Goal: Communication & Community: Ask a question

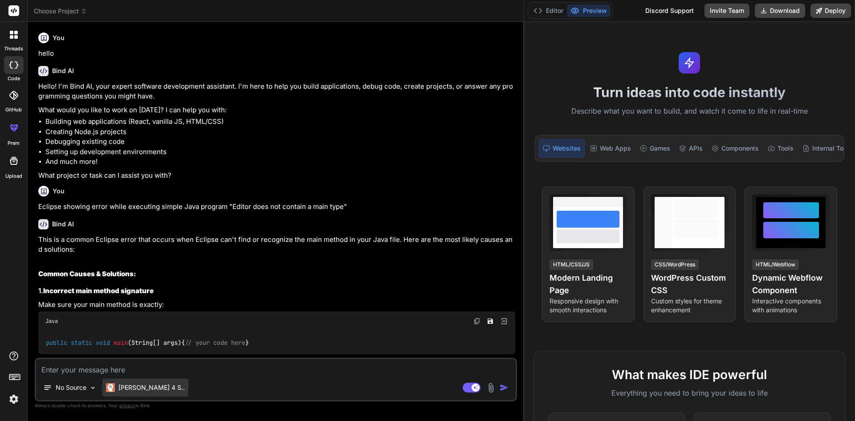
scroll to position [518, 0]
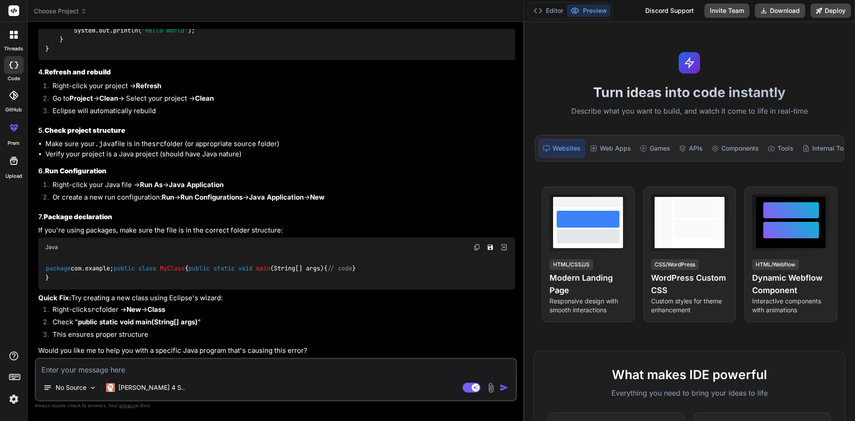
click at [130, 370] on textarea at bounding box center [276, 367] width 480 height 16
type textarea "h"
type textarea "x"
type textarea "ho"
type textarea "x"
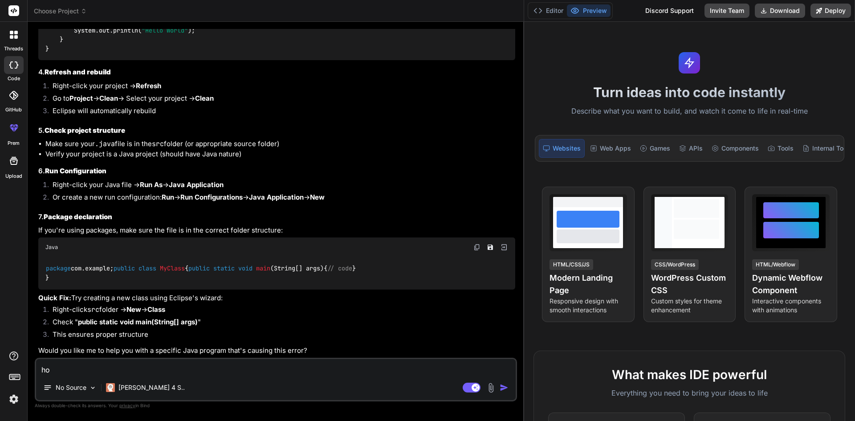
type textarea "how"
type textarea "x"
type textarea "how"
type textarea "x"
type textarea "how w"
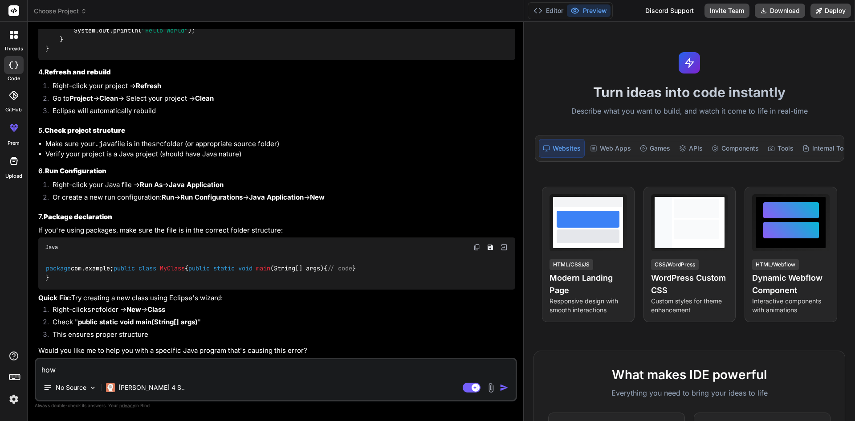
type textarea "x"
type textarea "how we"
type textarea "x"
type textarea "how we"
type textarea "x"
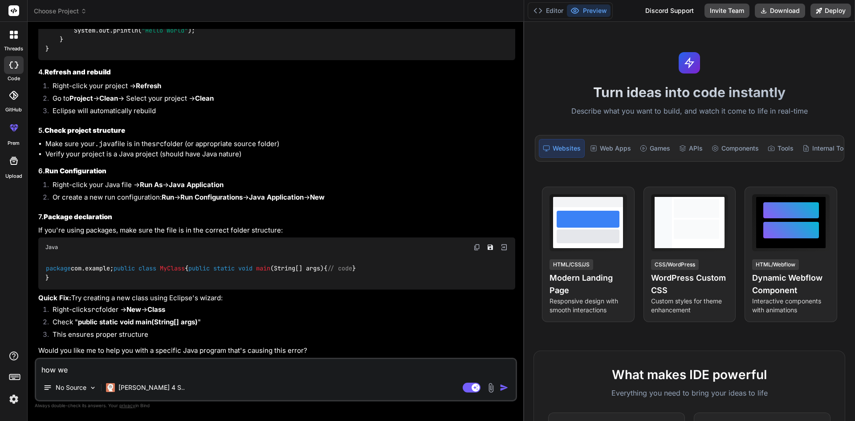
type textarea "how we c"
type textarea "x"
type textarea "how we ca"
type textarea "x"
type textarea "how we can"
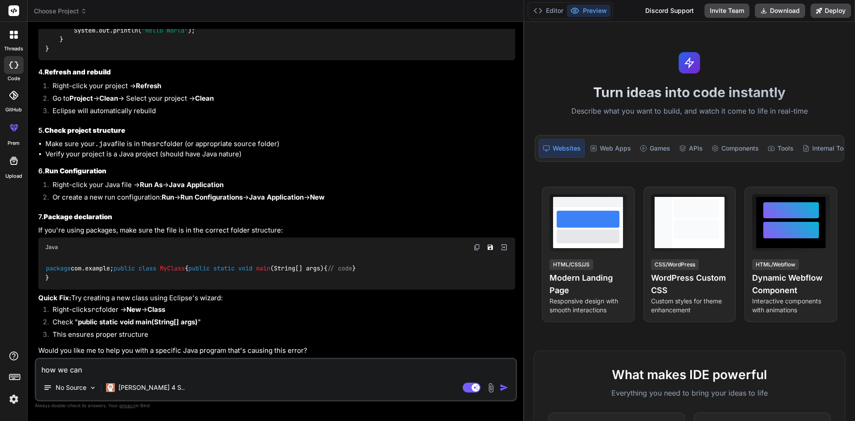
type textarea "x"
type textarea "how we can"
type textarea "x"
type textarea "how we can c"
type textarea "x"
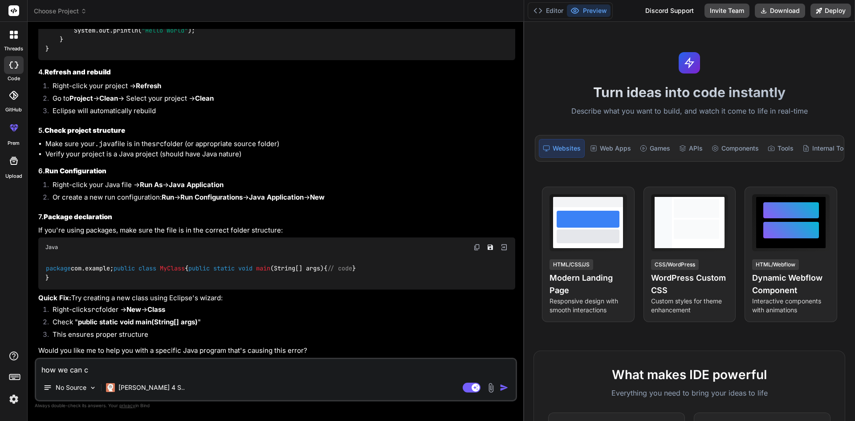
type textarea "how we can cr"
type textarea "x"
type textarea "how we can cre"
type textarea "x"
type textarea "how we can crea"
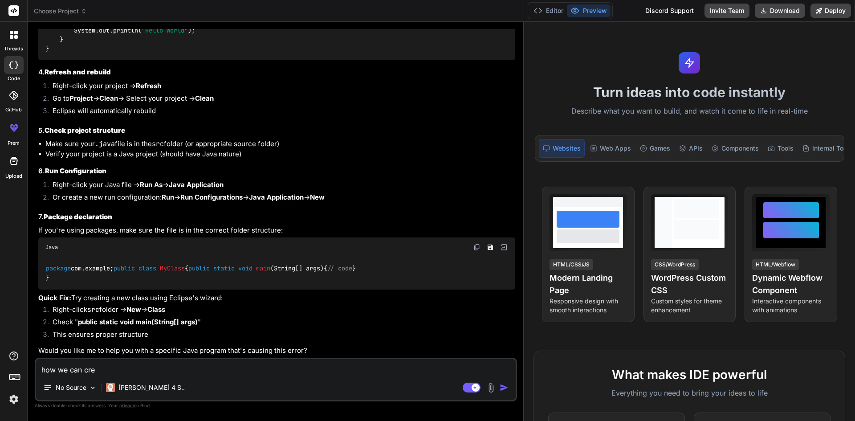
type textarea "x"
type textarea "how we can creat"
type textarea "x"
type textarea "how we can create"
type textarea "x"
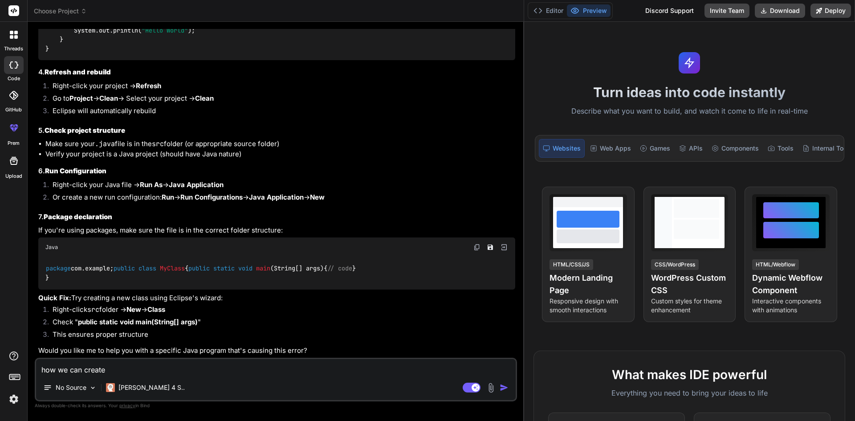
type textarea "how we can create"
type textarea "x"
type textarea "how we can create m"
type textarea "x"
type textarea "how we can create ma"
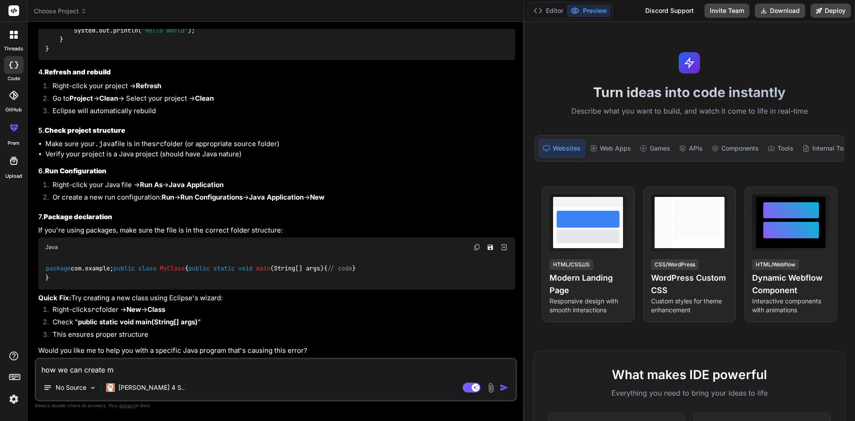
type textarea "x"
type textarea "how we can create mav"
type textarea "x"
type textarea "how we can create mave"
type textarea "x"
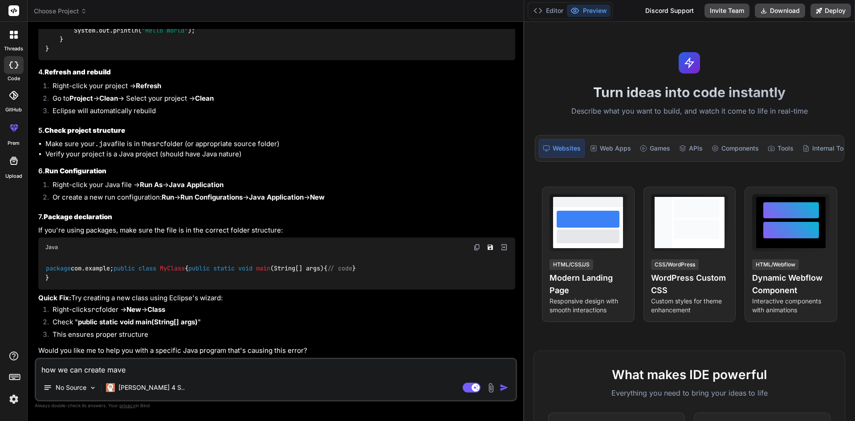
type textarea "how we can create mav"
type textarea "x"
type textarea "how we can create ma"
type textarea "x"
type textarea "how we can create m"
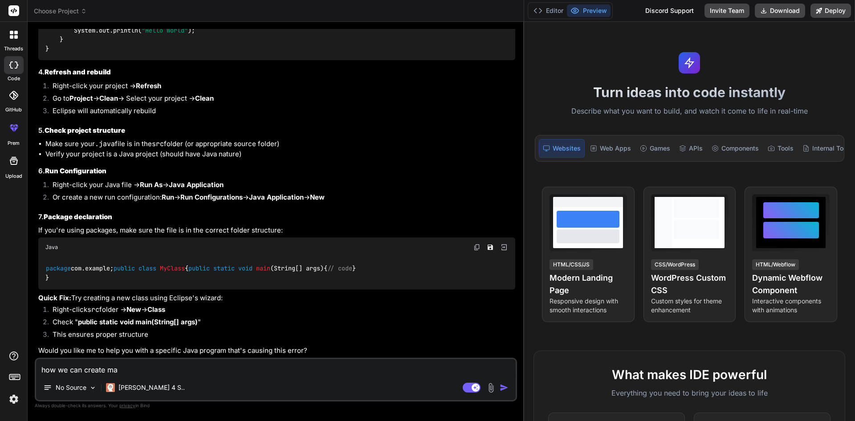
type textarea "x"
type textarea "how we can create"
type textarea "x"
type textarea "how we can create n"
type textarea "x"
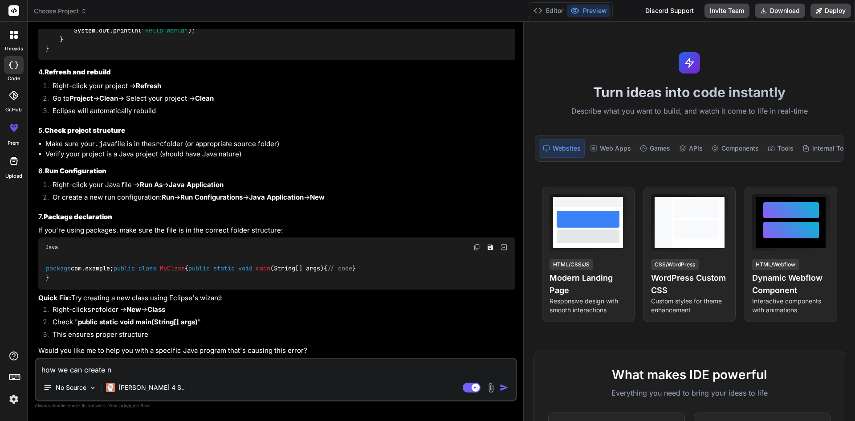
type textarea "how we can create ne"
type textarea "x"
type textarea "how we can create nee"
type textarea "x"
type textarea "how we can create nee"
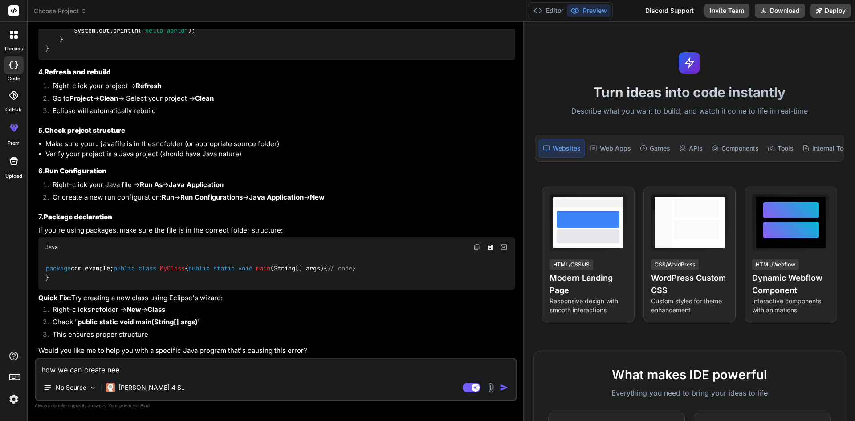
type textarea "x"
type textarea "how we can create nee"
type textarea "x"
type textarea "how we can create ne"
type textarea "x"
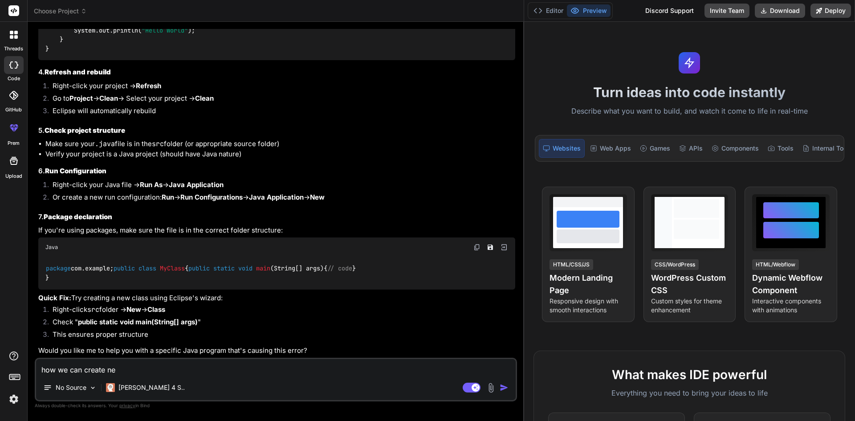
type textarea "how we can create new"
type textarea "x"
type textarea "how we can create new"
type textarea "x"
type textarea "how we can create new m"
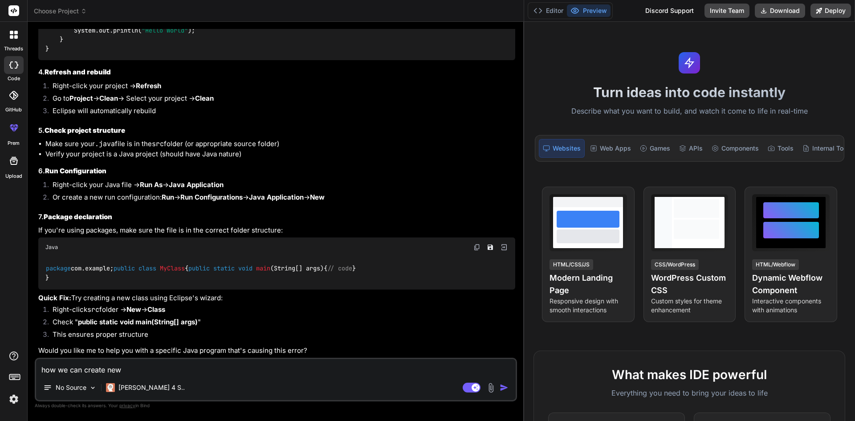
type textarea "x"
type textarea "how we can create new ma"
type textarea "x"
type textarea "how we can create new mav"
type textarea "x"
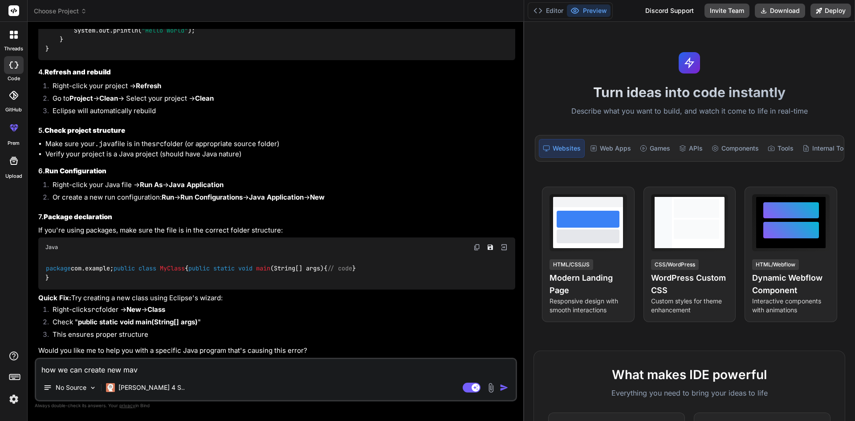
type textarea "how we can create new mave"
type textarea "x"
type textarea "how we can create new maven"
type textarea "x"
type textarea "how we can create new maven"
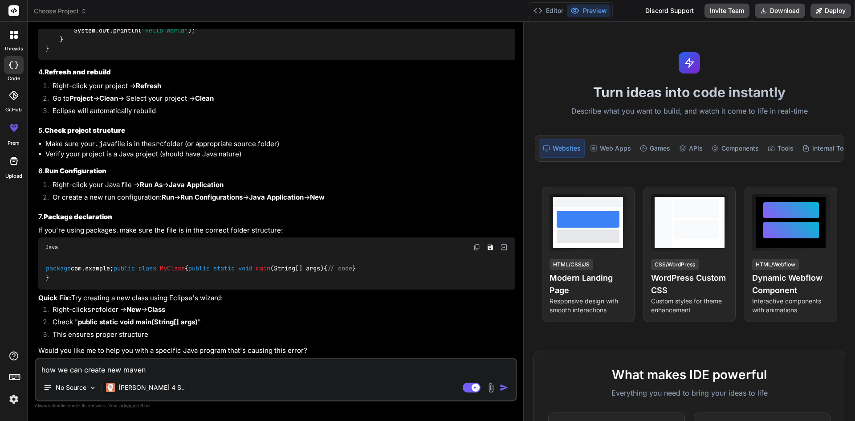
type textarea "x"
type textarea "how we can create new maven p"
type textarea "x"
type textarea "how we can create new maven pr"
type textarea "x"
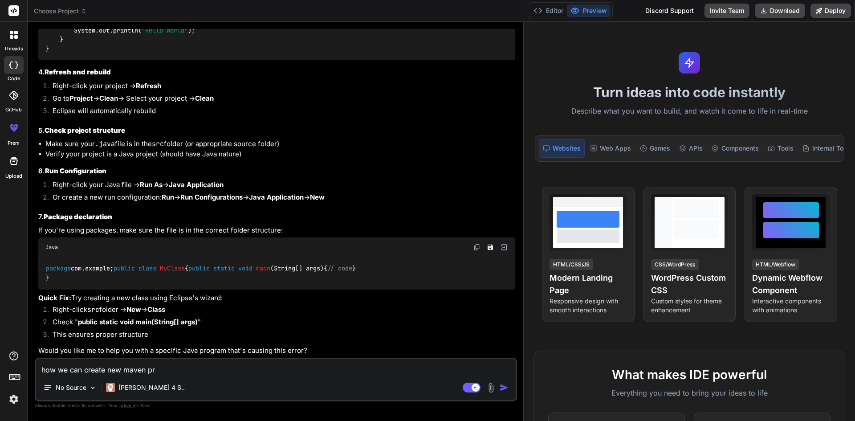
type textarea "how we can create new maven pro"
type textarea "x"
type textarea "how we can create new maven proj"
type textarea "x"
type textarea "how we can create new maven proje"
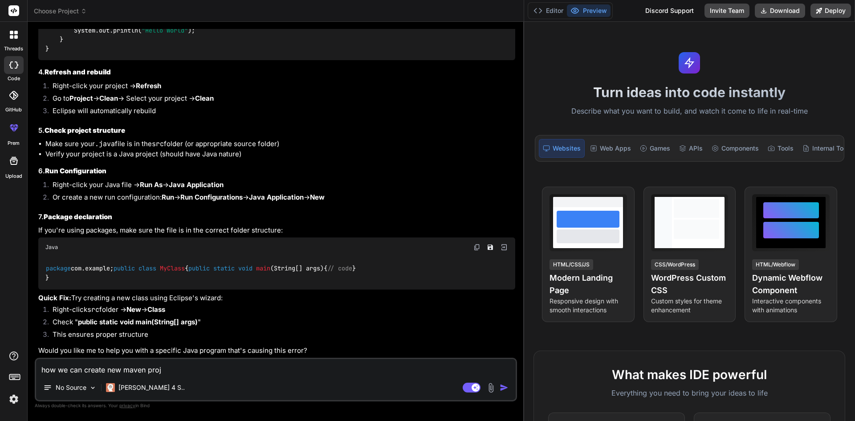
type textarea "x"
type textarea "how we can create new maven projec"
type textarea "x"
type textarea "how we can create new maven project"
type textarea "x"
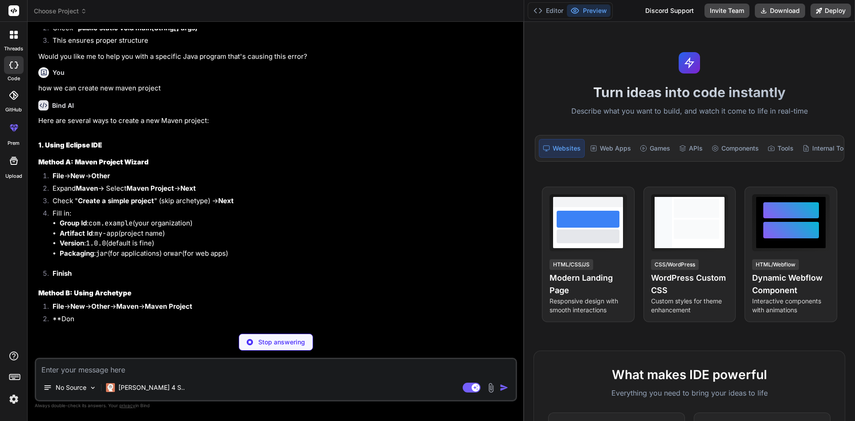
scroll to position [845, 0]
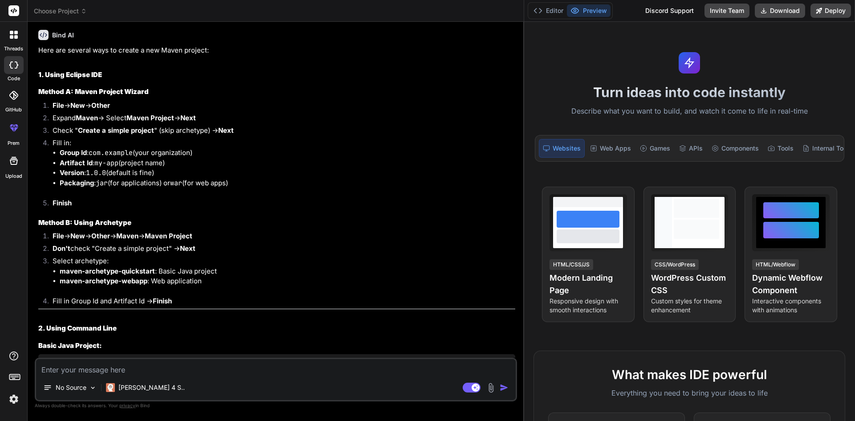
type textarea "x"
